Goal: Check status: Check status

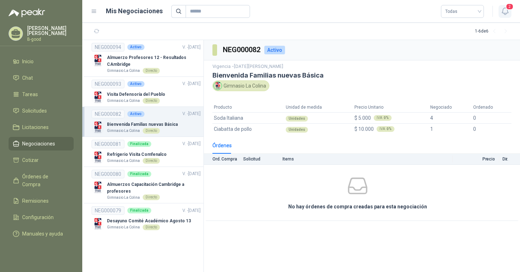
click at [506, 9] on icon "button" at bounding box center [505, 11] width 9 height 9
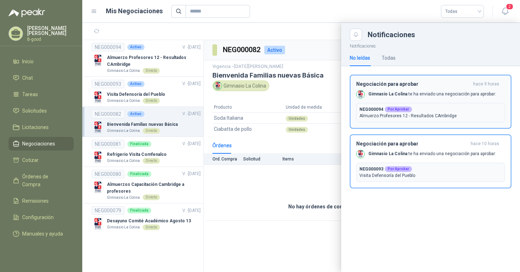
click at [418, 93] on p "Gimnasio La Colina te ha enviado una negociación para aprobar:" at bounding box center [433, 94] width 128 height 6
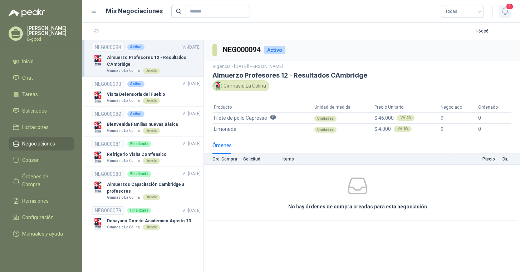
click at [506, 10] on icon "button" at bounding box center [505, 11] width 9 height 9
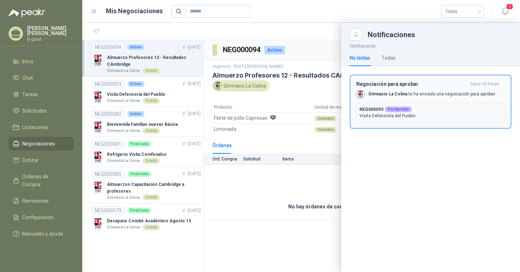
click at [458, 94] on p "Gimnasio La Colina te ha enviado una negociación para aprobar:" at bounding box center [433, 94] width 128 height 6
